Goal: Find specific page/section: Find specific page/section

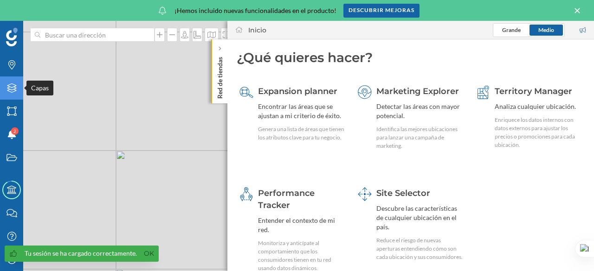
click at [13, 88] on icon "Capas" at bounding box center [12, 88] width 12 height 9
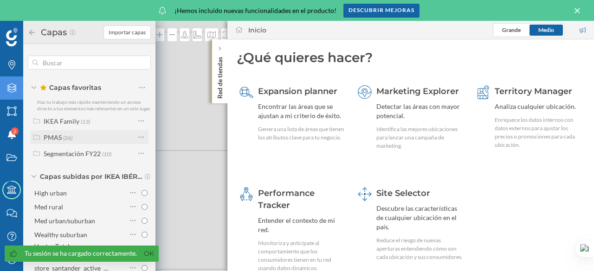
click at [67, 139] on label "PMAS (26)" at bounding box center [58, 138] width 29 height 10
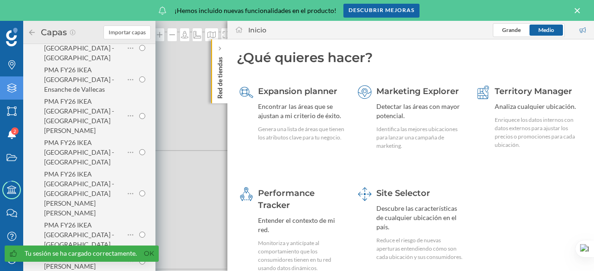
scroll to position [418, 0]
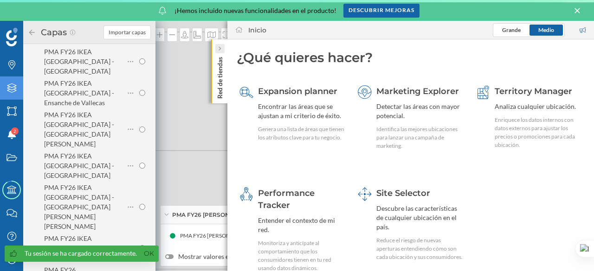
click at [219, 50] on icon at bounding box center [220, 49] width 2 height 4
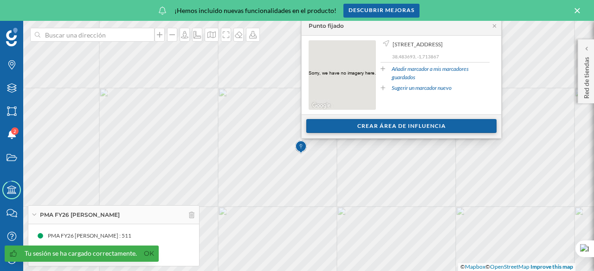
click at [342, 125] on div "Crear área de influencia" at bounding box center [401, 126] width 190 height 14
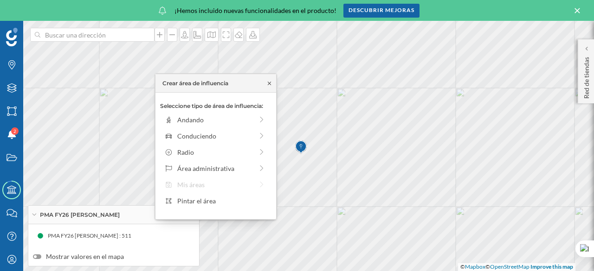
click at [269, 85] on icon at bounding box center [269, 84] width 7 height 6
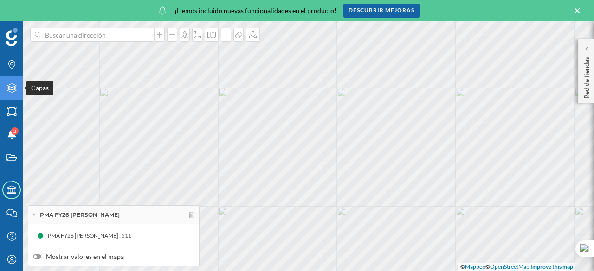
click at [11, 88] on icon "Capas" at bounding box center [12, 88] width 12 height 9
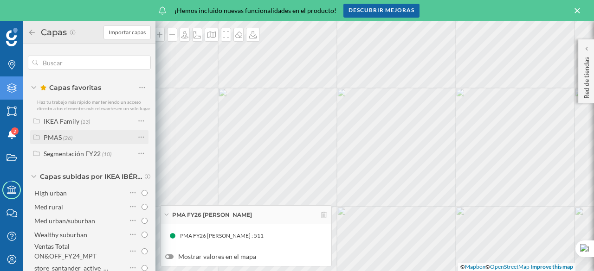
click at [84, 142] on div "PMAS (26)" at bounding box center [89, 138] width 91 height 10
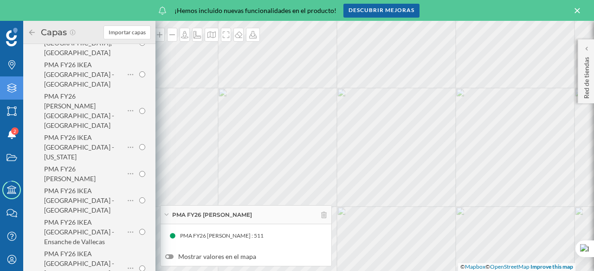
scroll to position [325, 0]
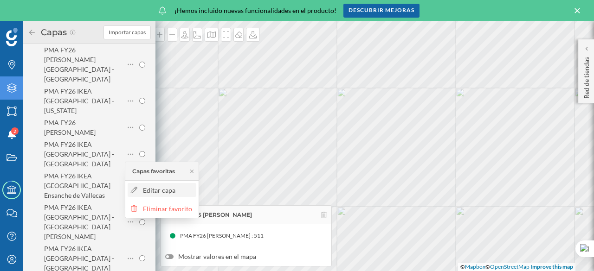
click at [136, 192] on icon at bounding box center [134, 190] width 8 height 6
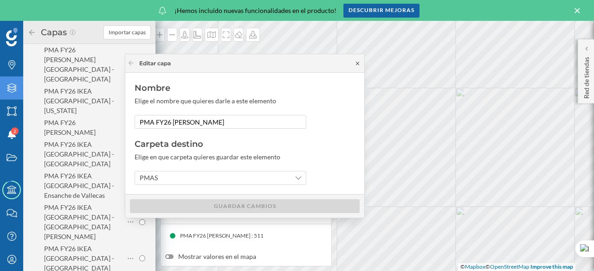
click at [355, 65] on icon at bounding box center [357, 64] width 7 height 6
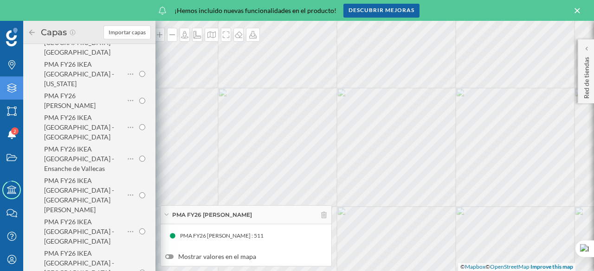
scroll to position [371, 0]
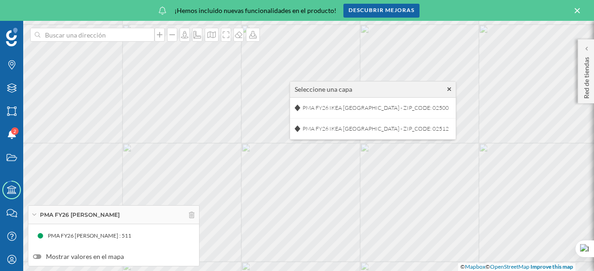
click at [412, 90] on div "Seleccione una capa" at bounding box center [373, 90] width 166 height 16
click at [447, 90] on icon at bounding box center [449, 90] width 4 height 4
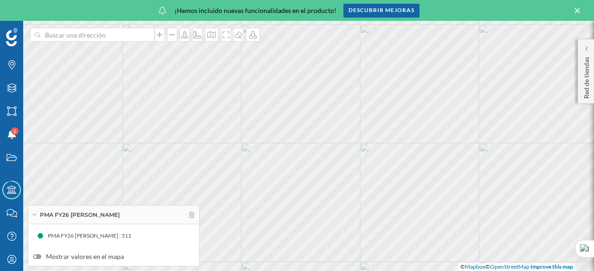
click at [37, 257] on div at bounding box center [37, 257] width 8 height 5
click at [0, 0] on input "Mostrar valores en el mapa" at bounding box center [0, 0] width 0 height 0
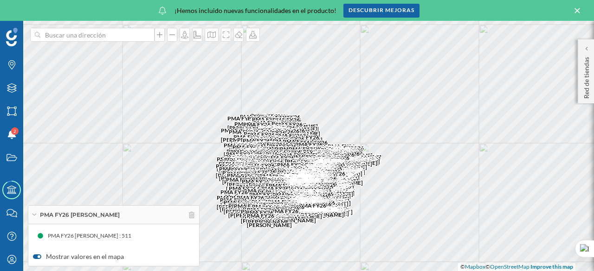
click at [38, 257] on div at bounding box center [39, 257] width 3 height 3
click at [0, 0] on input "Mostrar valores en el mapa" at bounding box center [0, 0] width 0 height 0
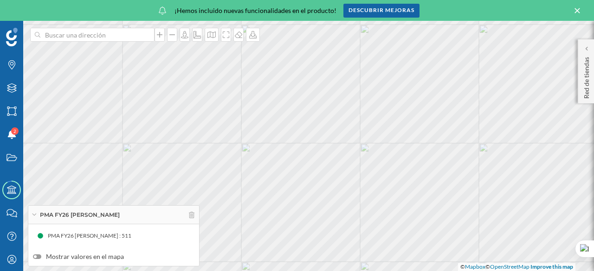
click at [163, 240] on div "PMA FY26 [PERSON_NAME] : 511" at bounding box center [113, 236] width 161 height 14
click at [12, 93] on div "Capas" at bounding box center [11, 88] width 23 height 23
click at [14, 90] on icon "Capas" at bounding box center [12, 88] width 12 height 9
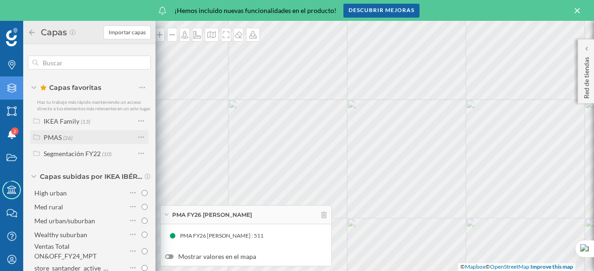
click at [98, 140] on div "PMAS (26)" at bounding box center [89, 138] width 91 height 10
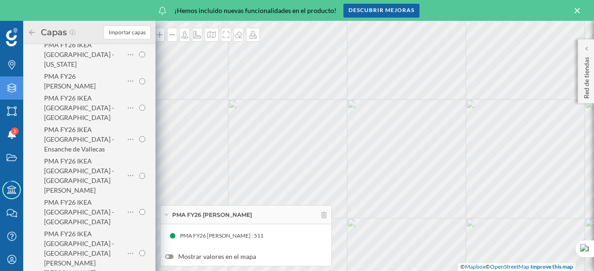
radio input "true"
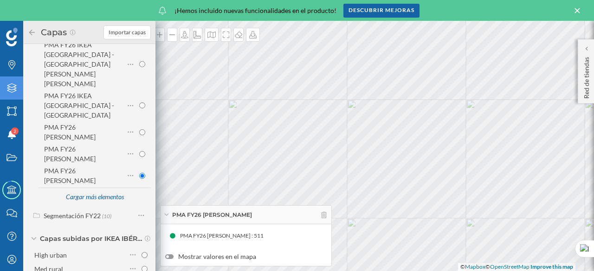
scroll to position [562, 0]
